Goal: Obtain resource: Obtain resource

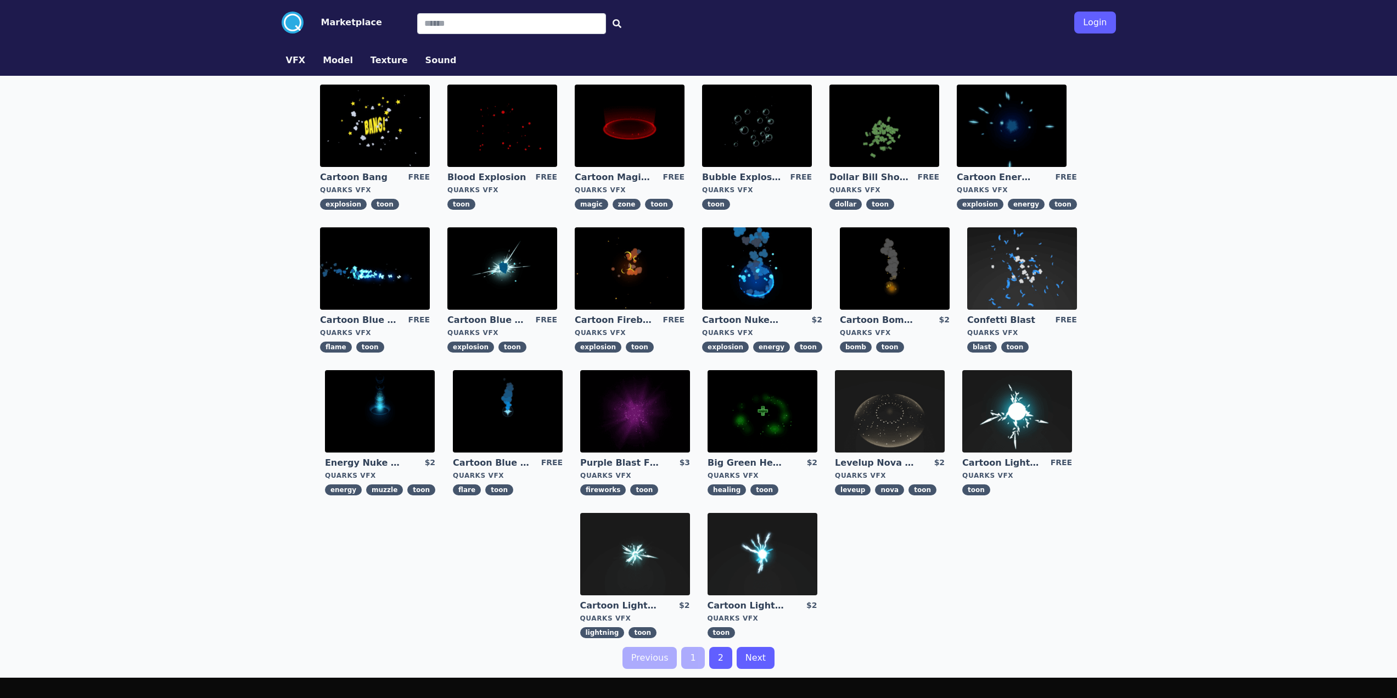
click at [1146, 535] on div ".cls-1{fill:#fff;}.cls-2{fill:#29abe2;} Marketplace Login VFX Model Texture Sou…" at bounding box center [698, 420] width 1397 height 840
drag, startPoint x: 1241, startPoint y: 485, endPoint x: 1176, endPoint y: 449, distance: 74.2
click at [1241, 485] on div ".cls-1{fill:#fff;}.cls-2{fill:#29abe2;} Marketplace Login VFX Model Texture Sou…" at bounding box center [698, 420] width 1397 height 840
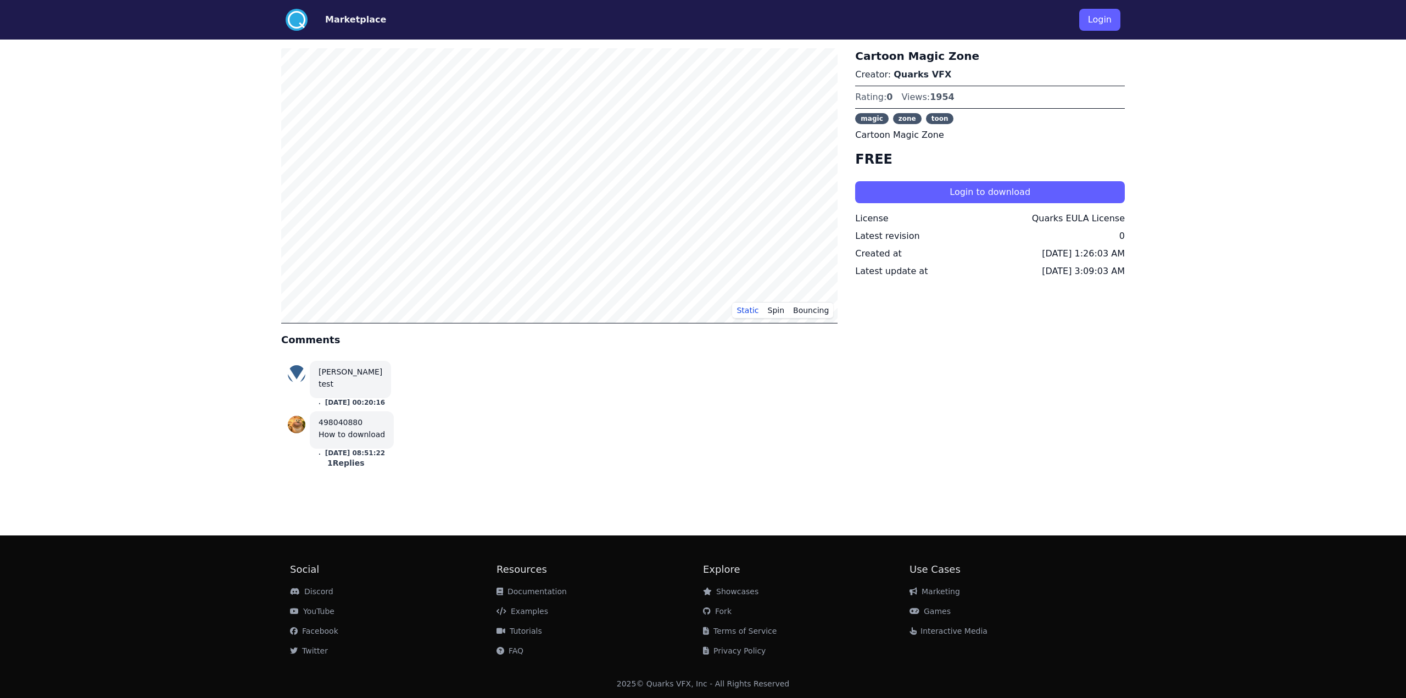
click at [1020, 173] on div "Cartoon Magic Zone Creator: Quarks VFX Rating: 0 Views: 1954 magic zone toon Ca…" at bounding box center [990, 262] width 270 height 429
click at [1004, 195] on button "Login to download" at bounding box center [990, 192] width 270 height 22
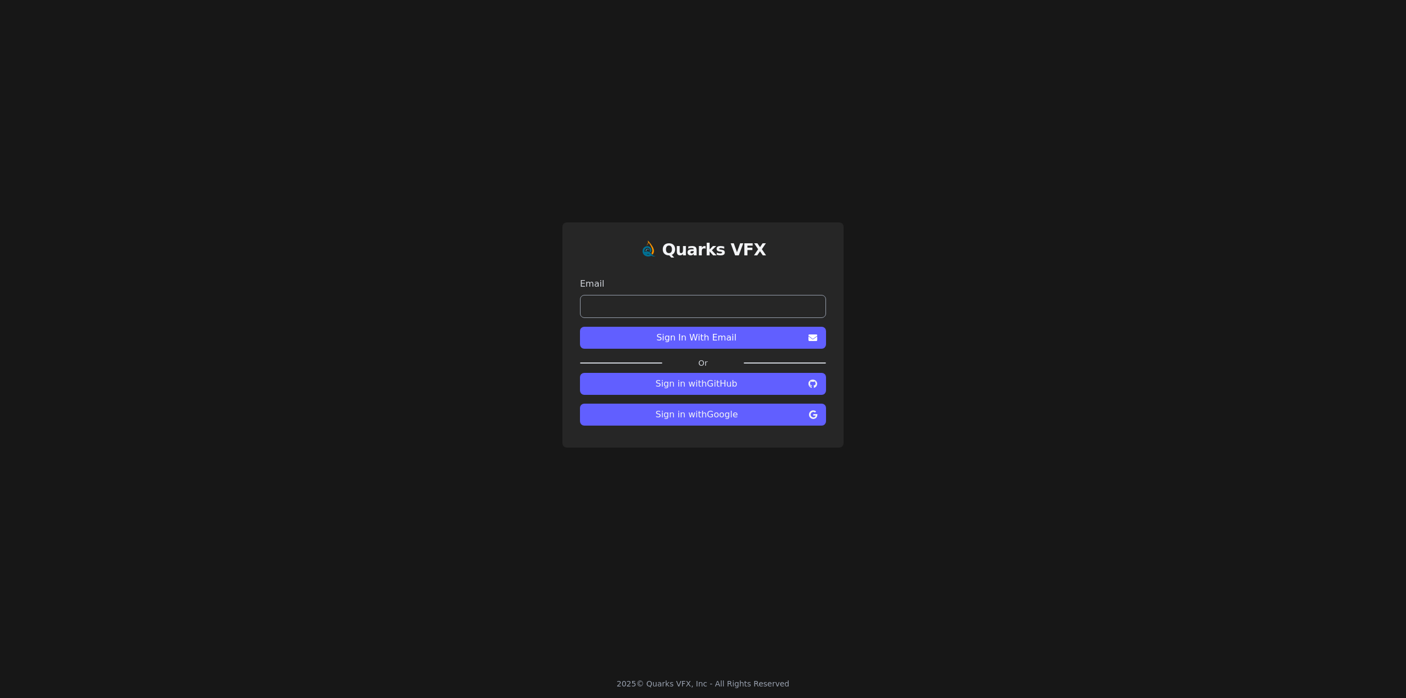
click at [705, 412] on span "Sign in with Google" at bounding box center [697, 414] width 216 height 13
drag, startPoint x: 1094, startPoint y: 475, endPoint x: 785, endPoint y: 381, distance: 323.6
click at [1089, 477] on div "Quarks VFX Email Sign In With Email Or Sign in with GitHub Sign in with Google" at bounding box center [703, 334] width 1406 height 669
click at [725, 422] on button "Sign in with Google" at bounding box center [703, 415] width 246 height 22
click at [345, 362] on div "Quarks VFX Email Sign In With Email Or Sign in with GitHub Sign in with Google" at bounding box center [703, 334] width 1406 height 669
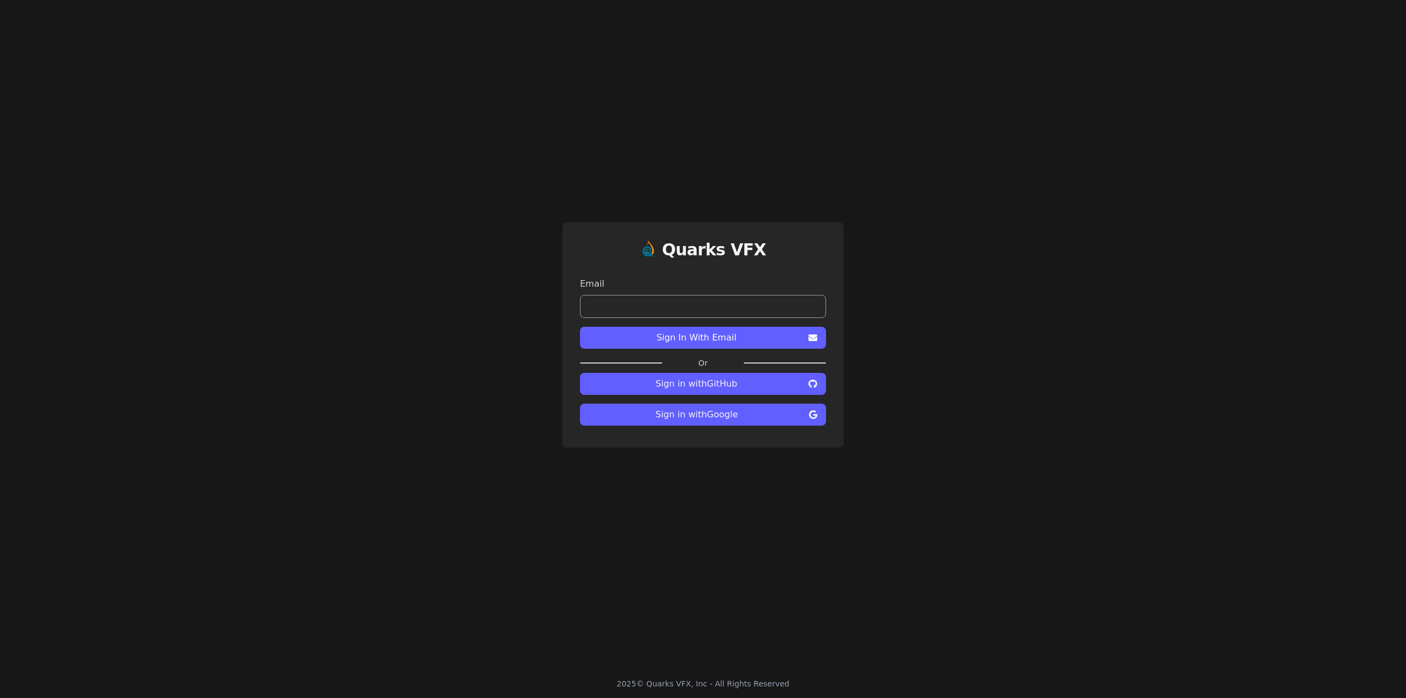
drag, startPoint x: 327, startPoint y: 409, endPoint x: 320, endPoint y: 428, distance: 20.0
click at [320, 428] on div "Quarks VFX Email Sign In With Email Or Sign in with GitHub Sign in with Google" at bounding box center [703, 334] width 1406 height 669
drag, startPoint x: 0, startPoint y: 0, endPoint x: 360, endPoint y: 299, distance: 467.9
click at [360, 299] on div "Quarks VFX Email Sign In With Email Or Sign in with GitHub Sign in with Google" at bounding box center [703, 334] width 1406 height 669
click at [194, 154] on div "Quarks VFX Email Sign In With Email Or Sign in with GitHub Sign in with Google" at bounding box center [703, 334] width 1406 height 669
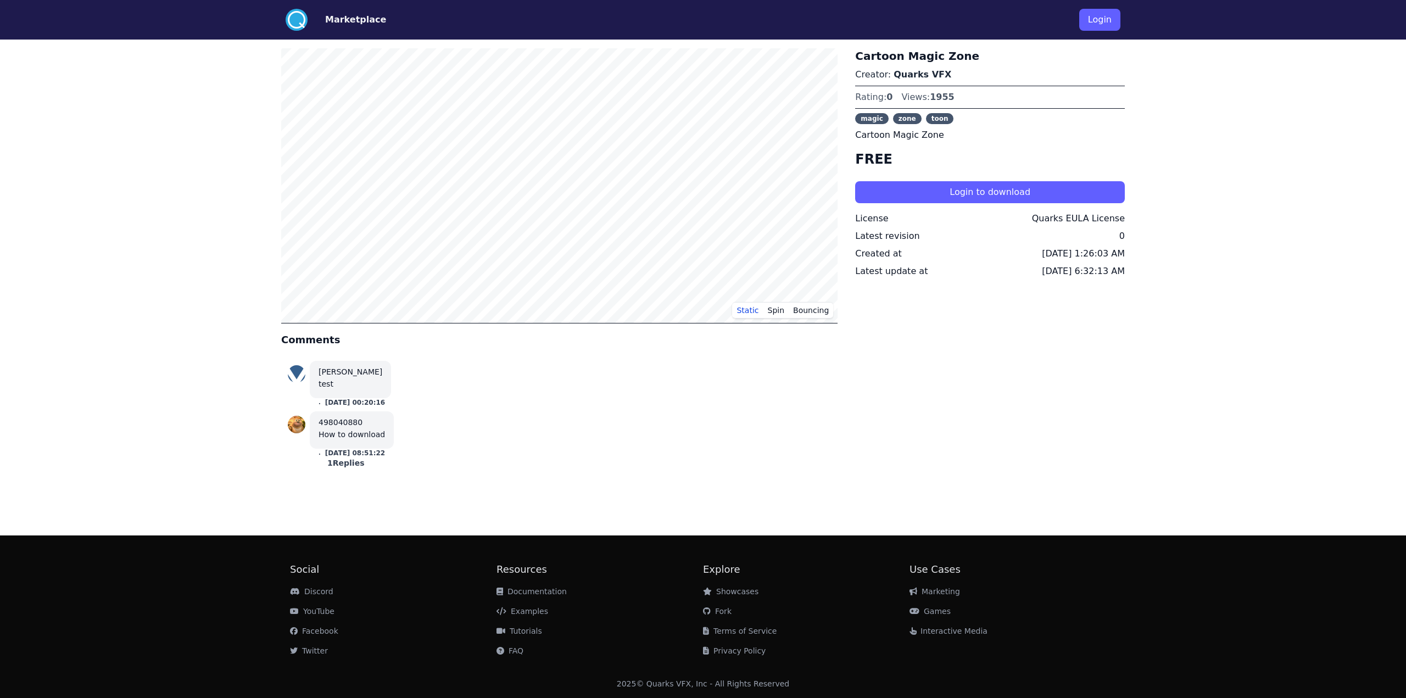
click at [1101, 469] on div "Cartoon Magic Zone Creator: Quarks VFX Rating: 0 Views: 1955 magic zone toon Ca…" at bounding box center [990, 262] width 270 height 429
click at [345, 463] on div "1 Replies" at bounding box center [345, 462] width 54 height 11
click at [1133, 475] on div ".cls-1{fill:#fff;}.cls-2{fill:#29abe2;} Marketplace Login Static Spin Bouncing …" at bounding box center [703, 349] width 1406 height 698
click at [360, 478] on div "498040880" at bounding box center [378, 470] width 84 height 26
click at [376, 478] on div "498040880" at bounding box center [378, 470] width 84 height 26
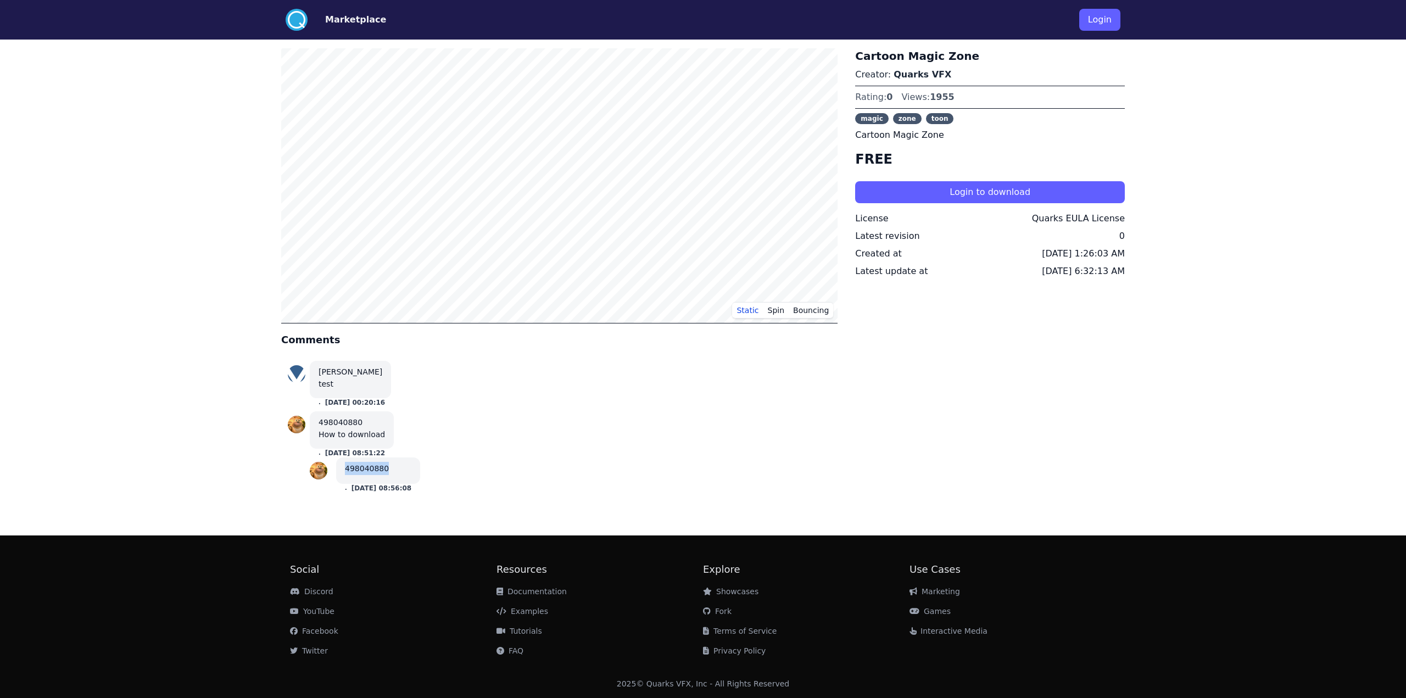
click at [376, 478] on div "498040880" at bounding box center [378, 470] width 84 height 26
click at [643, 478] on div "498040880 How to download . 1 Nov 2023 08:51:22 498040880 . 1 Nov 2023 08:56:08" at bounding box center [559, 451] width 543 height 81
click at [25, 423] on div ".cls-1{fill:#fff;}.cls-2{fill:#29abe2;} Marketplace Login Static Spin Bouncing …" at bounding box center [703, 349] width 1406 height 698
click at [1000, 495] on div "Cartoon Magic Zone Creator: Quarks VFX Rating: 0 Views: 1955 magic zone toon Ca…" at bounding box center [990, 274] width 270 height 453
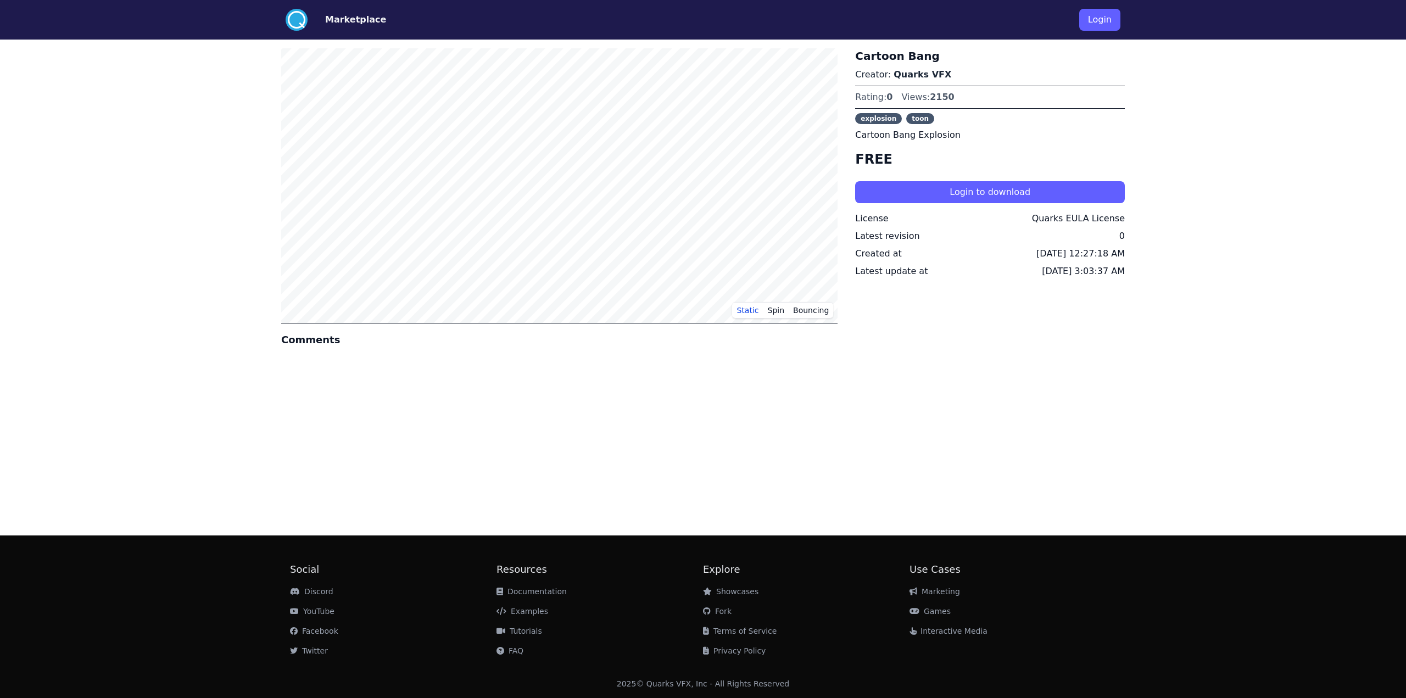
click at [869, 456] on div "Static Spin Bouncing Comments Cartoon Bang Creator: Quarks VFX Rating: 0 Views:…" at bounding box center [702, 283] width 843 height 487
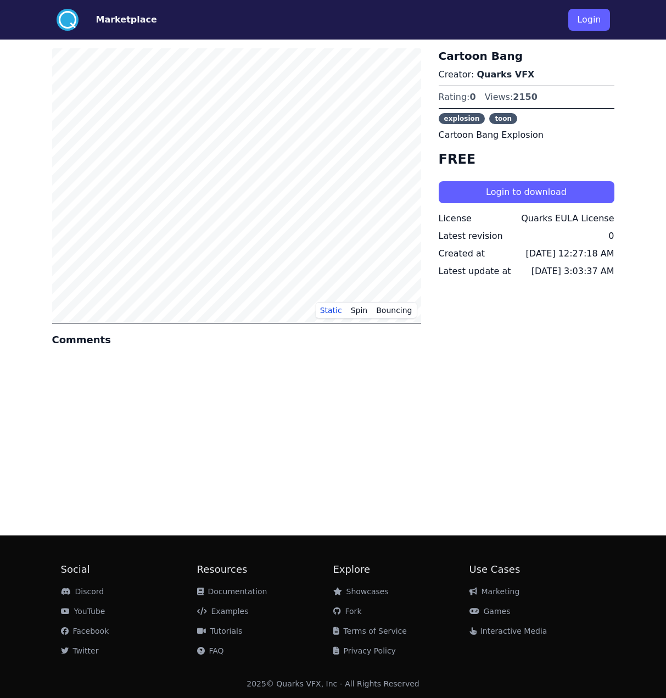
click at [511, 447] on div "Static Spin Bouncing Comments Cartoon Bang Creator: Quarks VFX Rating: 0 Views:…" at bounding box center [333, 283] width 562 height 487
click at [575, 417] on div "Static Spin Bouncing Comments Cartoon Bang Creator: Quarks VFX Rating: 0 Views:…" at bounding box center [333, 283] width 562 height 487
click at [329, 431] on div "Static Spin Bouncing Comments Cartoon Bang Creator: Quarks VFX Rating: 0 Views:…" at bounding box center [333, 283] width 562 height 487
click at [540, 376] on div "Static Spin Bouncing Comments Cartoon Bang Creator: Quarks VFX Rating: 0 Views:…" at bounding box center [333, 283] width 562 height 487
click at [478, 374] on div "Static Spin Bouncing Comments Cartoon Bang Creator: Quarks VFX Rating: 0 Views:…" at bounding box center [333, 283] width 562 height 487
